Goal: Transaction & Acquisition: Download file/media

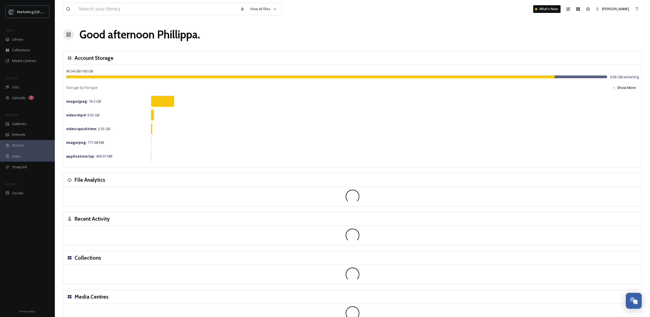
scroll to position [208, 0]
click at [90, 12] on input at bounding box center [156, 9] width 161 height 12
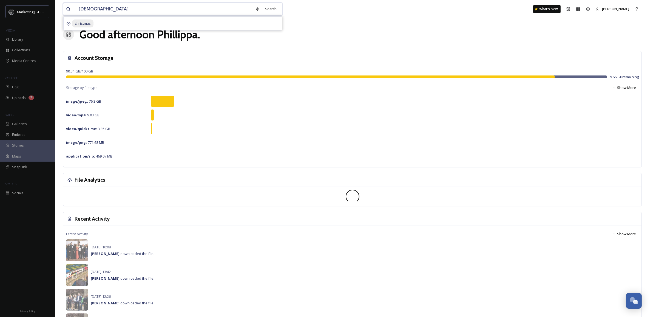
type input "christmas"
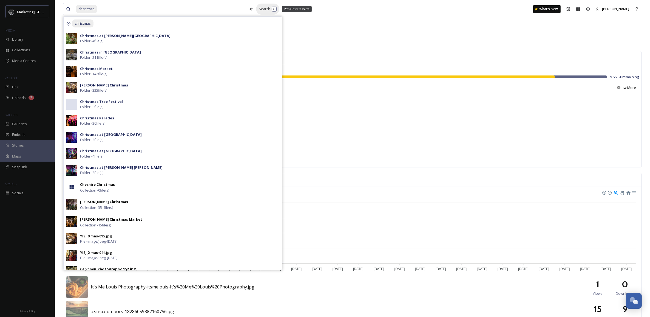
click at [266, 6] on div "Search Press Enter to search" at bounding box center [267, 9] width 23 height 11
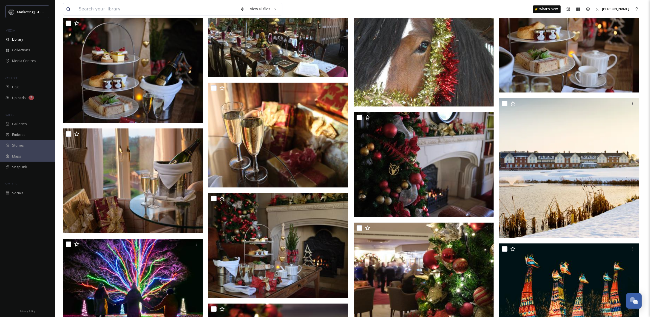
scroll to position [17065, 0]
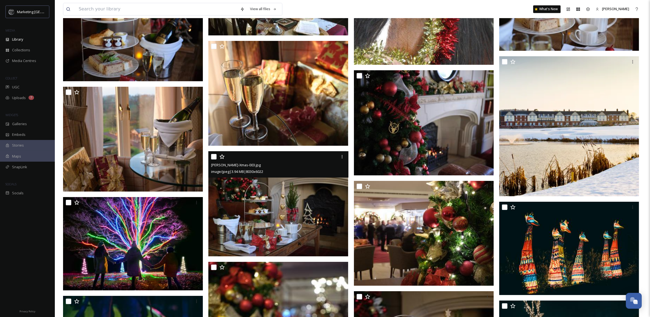
click at [309, 209] on img at bounding box center [278, 203] width 140 height 105
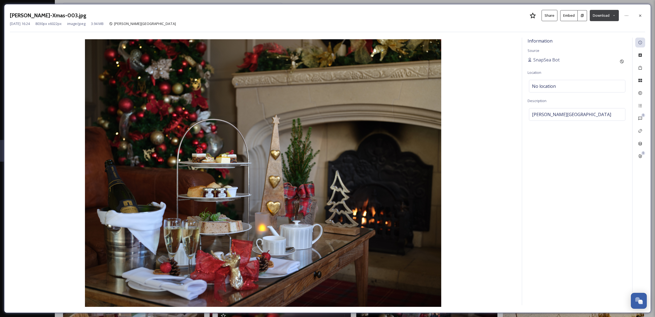
click at [612, 16] on icon at bounding box center [614, 16] width 4 height 4
click at [598, 38] on span "Download Large (2000 x 1500)" at bounding box center [588, 38] width 48 height 5
click at [639, 15] on icon at bounding box center [640, 15] width 2 height 2
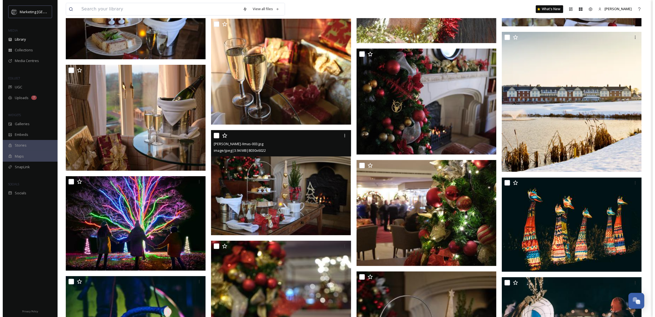
scroll to position [17225, 0]
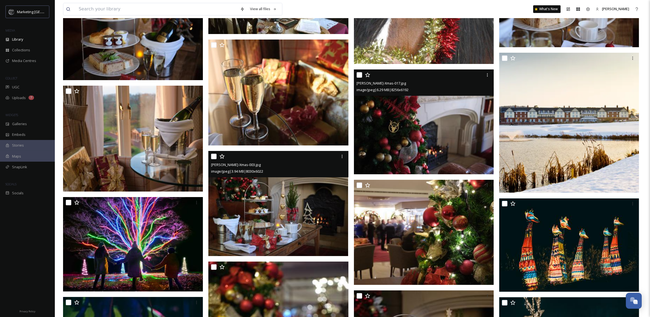
click at [471, 134] on img at bounding box center [424, 121] width 140 height 105
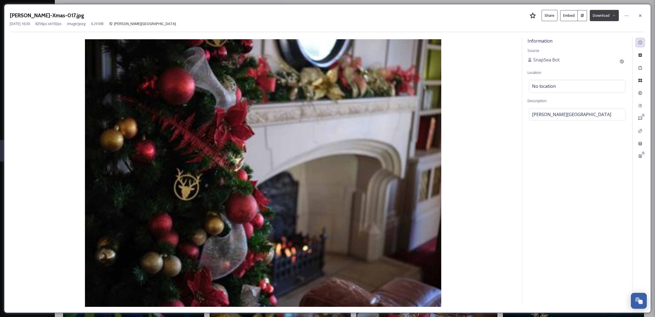
click at [613, 11] on button "Download" at bounding box center [604, 15] width 29 height 11
click at [614, 16] on icon at bounding box center [614, 16] width 4 height 4
click at [597, 38] on span "Download Large (2000 x 1500)" at bounding box center [588, 38] width 48 height 5
